Goal: Transaction & Acquisition: Purchase product/service

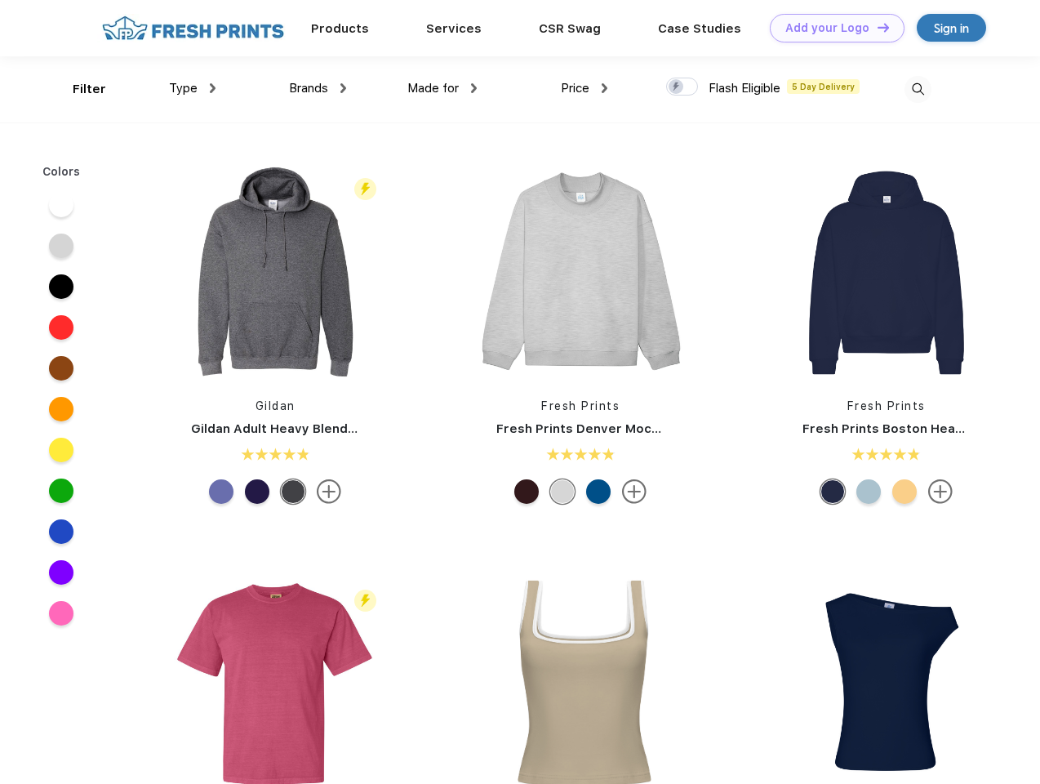
scroll to position [1, 0]
click at [831, 28] on link "Add your Logo Design Tool" at bounding box center [837, 28] width 135 height 29
click at [0, 0] on div "Design Tool" at bounding box center [0, 0] width 0 height 0
click at [876, 27] on link "Add your Logo Design Tool" at bounding box center [837, 28] width 135 height 29
click at [78, 89] on div "Filter" at bounding box center [89, 89] width 33 height 19
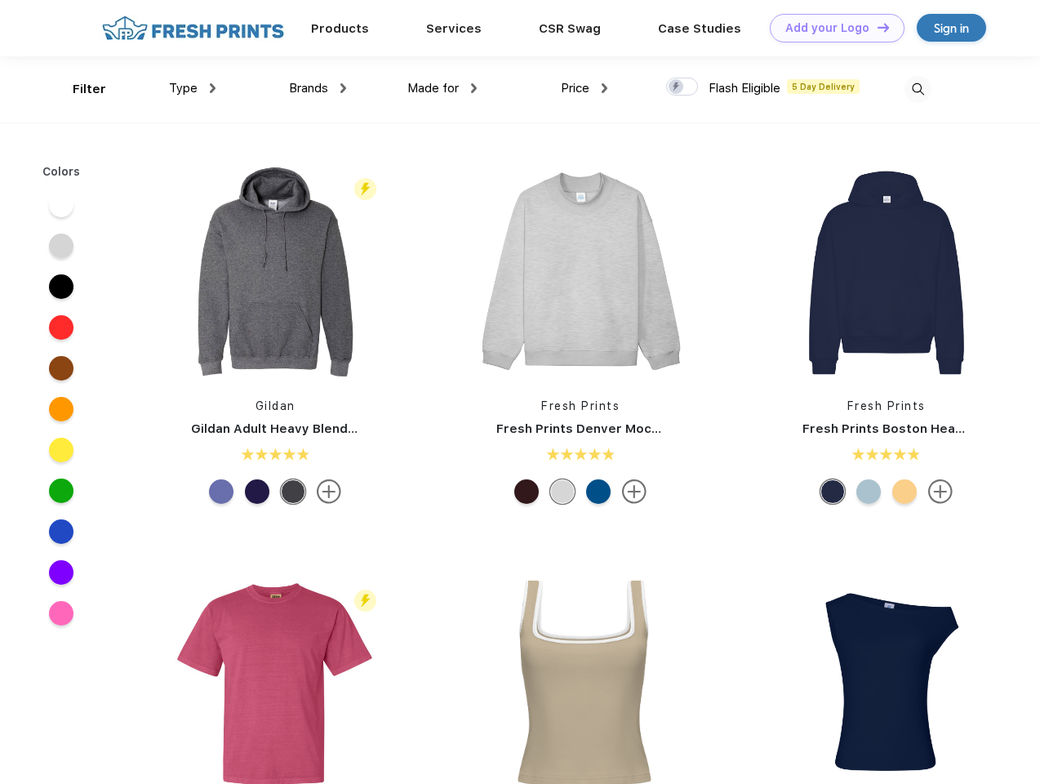
click at [193, 88] on span "Type" at bounding box center [183, 88] width 29 height 15
click at [318, 88] on span "Brands" at bounding box center [308, 88] width 39 height 15
click at [443, 88] on span "Made for" at bounding box center [432, 88] width 51 height 15
click at [585, 88] on span "Price" at bounding box center [575, 88] width 29 height 15
click at [683, 87] on div at bounding box center [682, 87] width 32 height 18
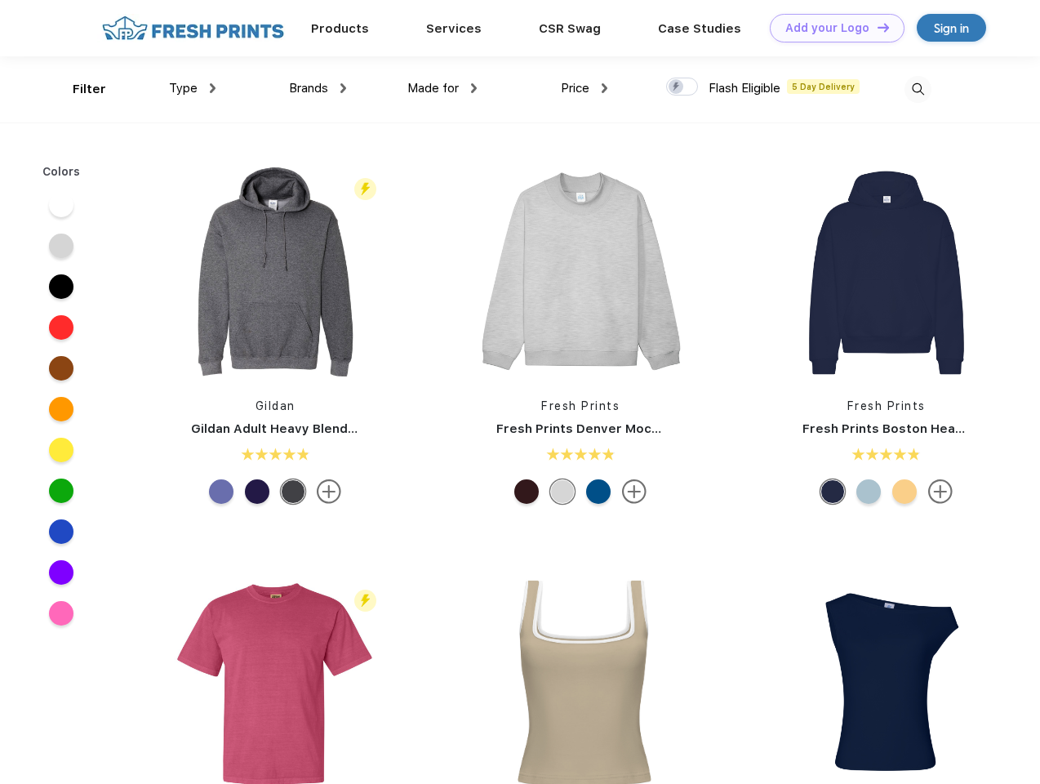
click at [677, 87] on input "checkbox" at bounding box center [671, 82] width 11 height 11
click at [918, 89] on img at bounding box center [918, 89] width 27 height 27
